Goal: Information Seeking & Learning: Learn about a topic

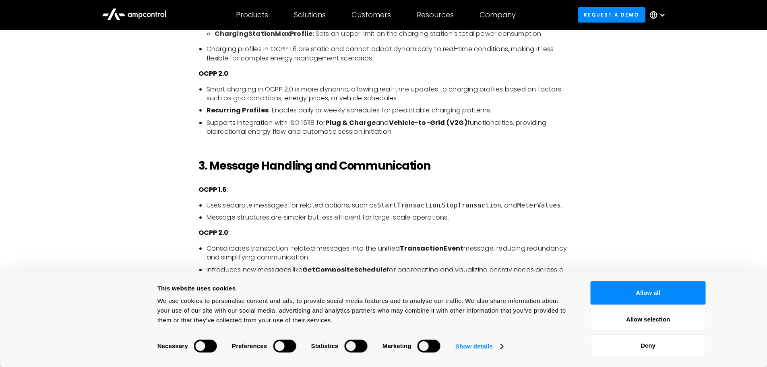
scroll to position [764, 0]
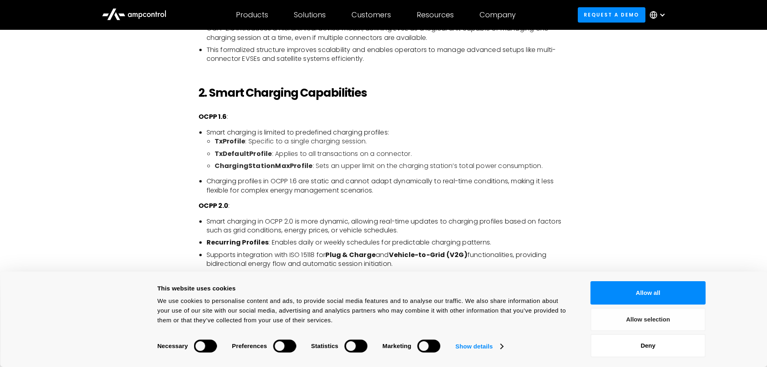
click at [631, 323] on button "Allow selection" at bounding box center [647, 318] width 115 height 23
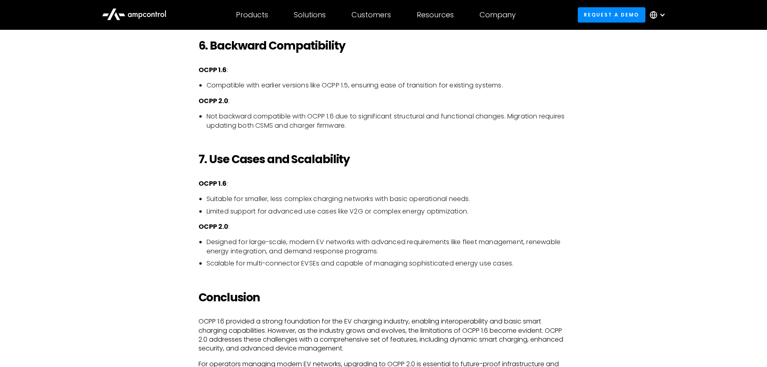
scroll to position [1851, 0]
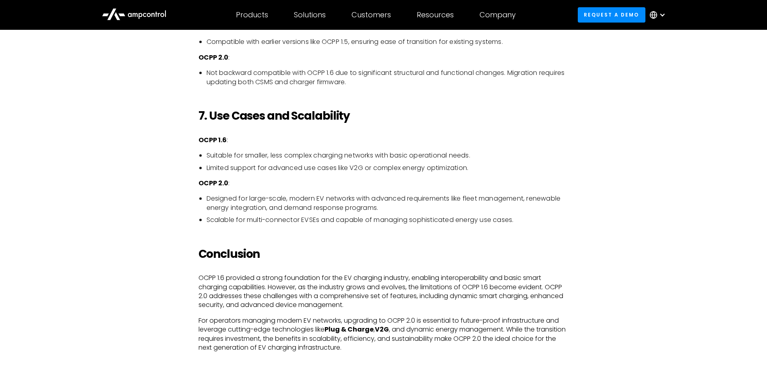
drag, startPoint x: 297, startPoint y: 206, endPoint x: 363, endPoint y: 209, distance: 66.0
click at [302, 207] on li "Designed for large-scale, modern EV networks with advanced requirements like fl…" at bounding box center [387, 203] width 362 height 18
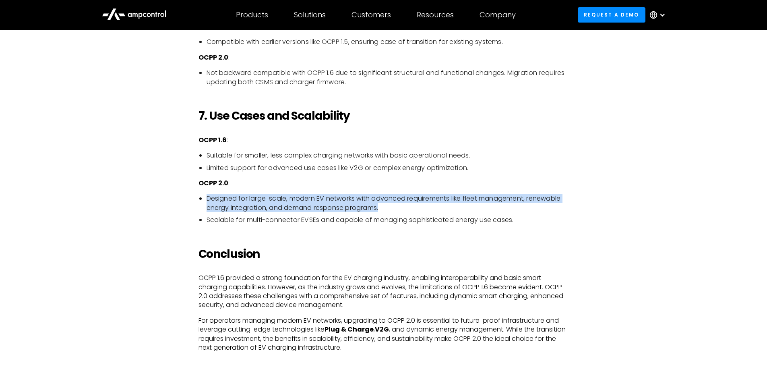
drag, startPoint x: 387, startPoint y: 210, endPoint x: 183, endPoint y: 196, distance: 204.9
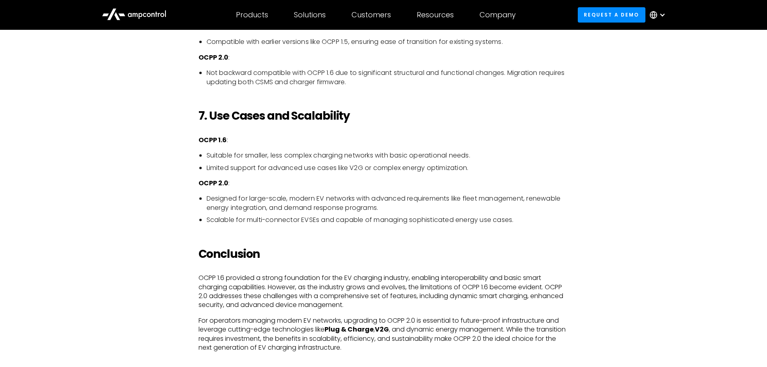
click at [320, 224] on li "Scalable for multi-connector EVSEs and capable of managing sophisticated energy…" at bounding box center [387, 219] width 362 height 9
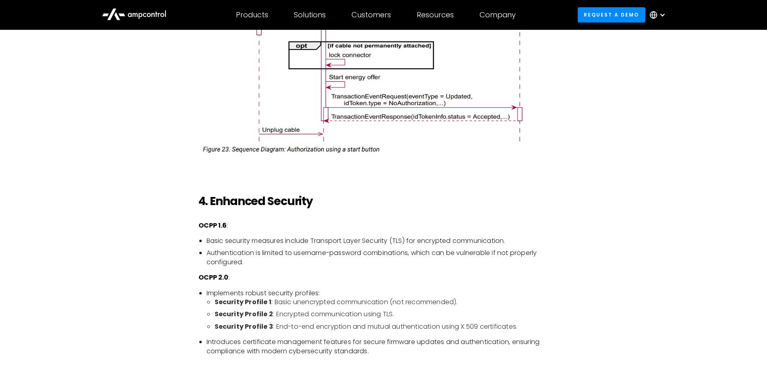
scroll to position [1386, 0]
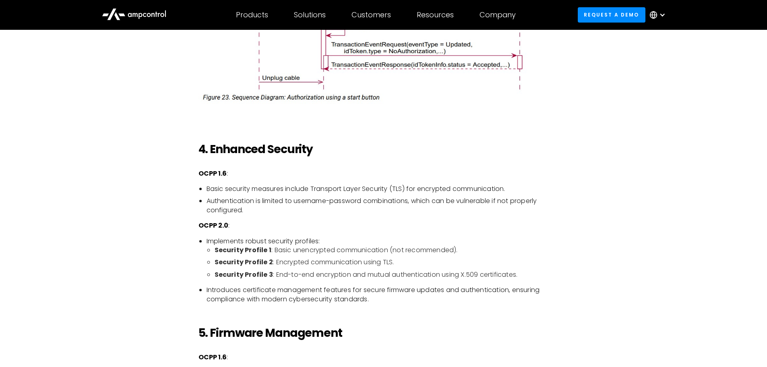
drag, startPoint x: 375, startPoint y: 284, endPoint x: 379, endPoint y: 330, distance: 45.6
click at [382, 296] on li "Introduces certificate management features for secure firmware updates and auth…" at bounding box center [387, 294] width 362 height 18
